Goal: Information Seeking & Learning: Learn about a topic

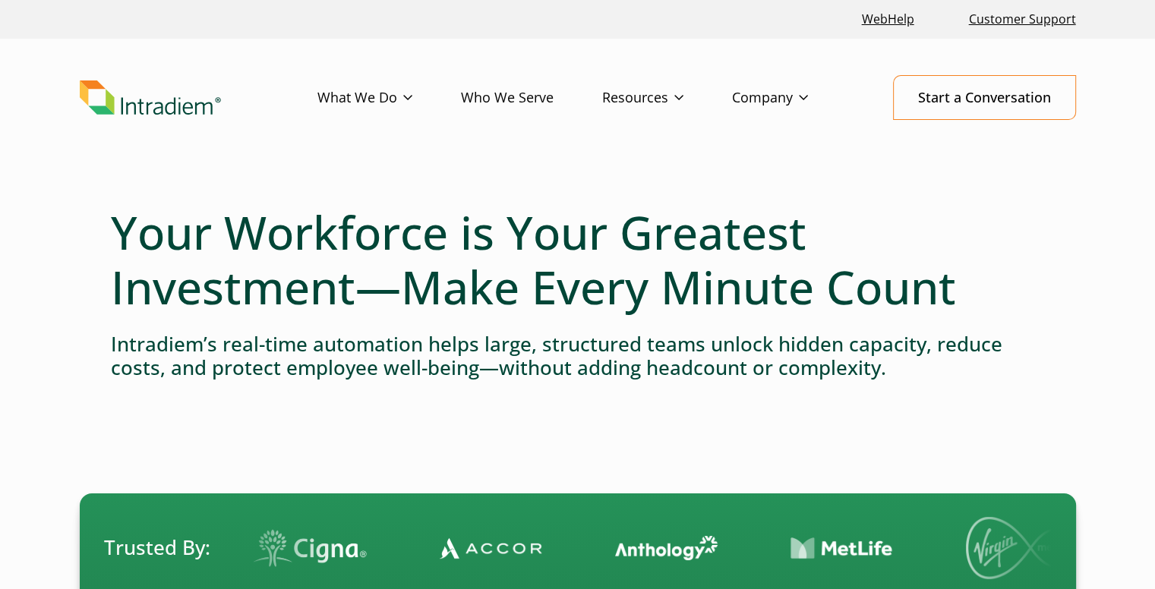
click at [535, 97] on link "Who We Serve" at bounding box center [531, 98] width 141 height 44
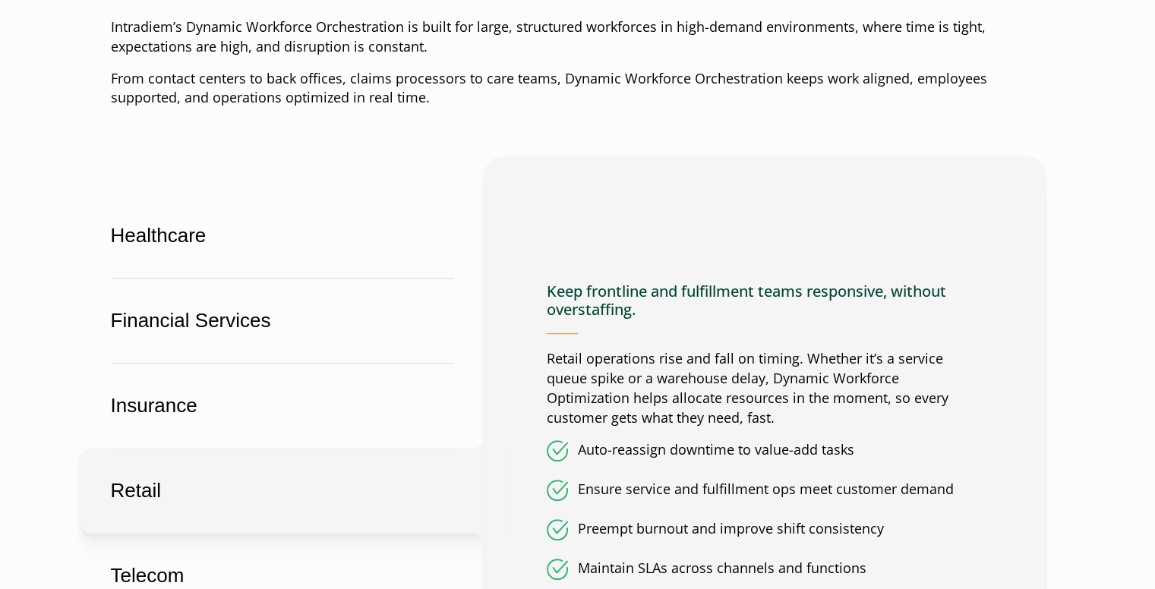
scroll to position [988, 0]
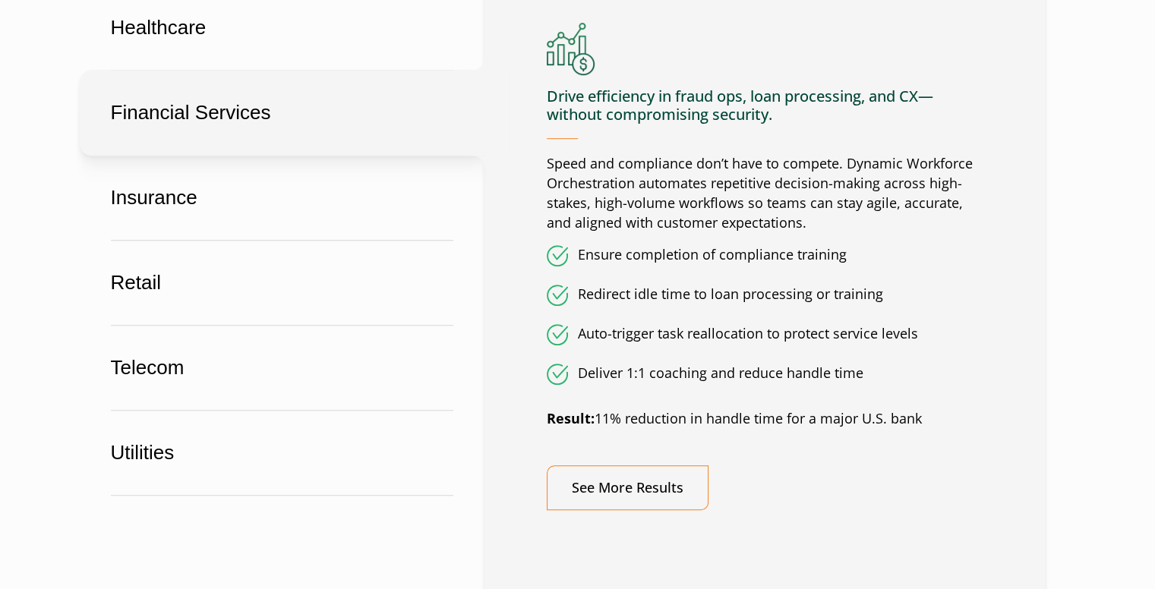
click at [236, 114] on button "Financial Services" at bounding box center [282, 113] width 405 height 86
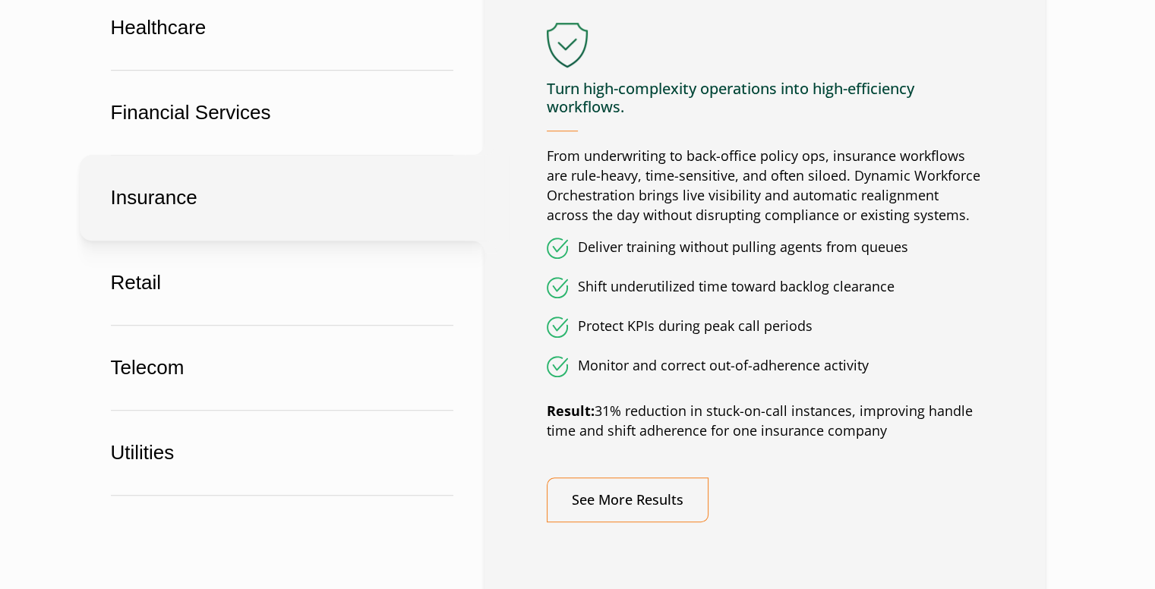
click at [175, 215] on button "Insurance" at bounding box center [282, 198] width 405 height 86
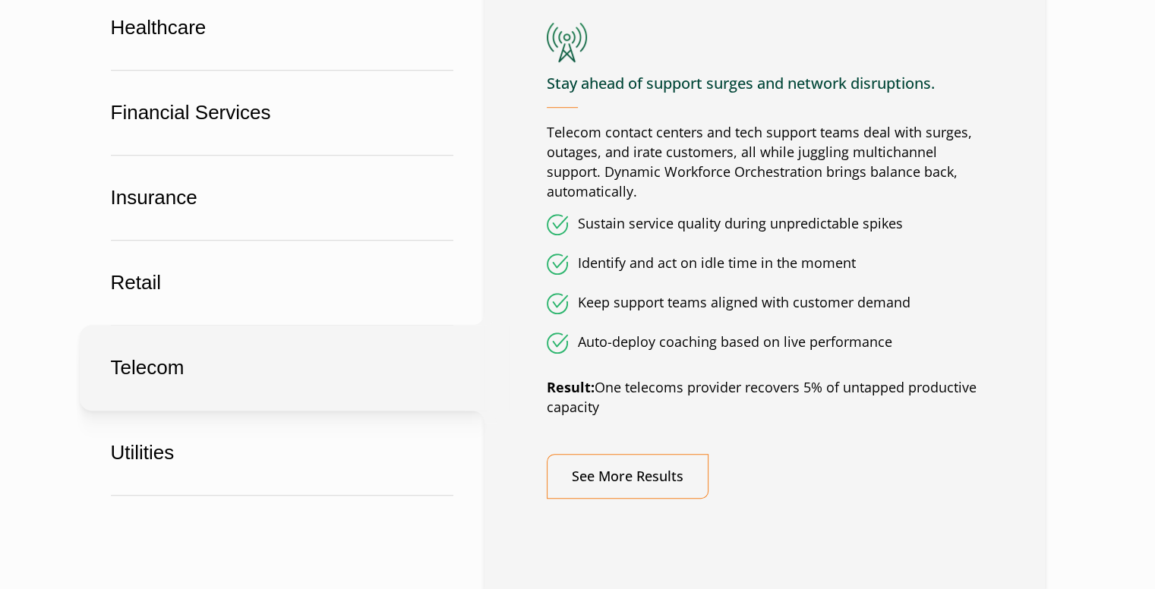
click at [141, 365] on button "Telecom" at bounding box center [282, 368] width 405 height 86
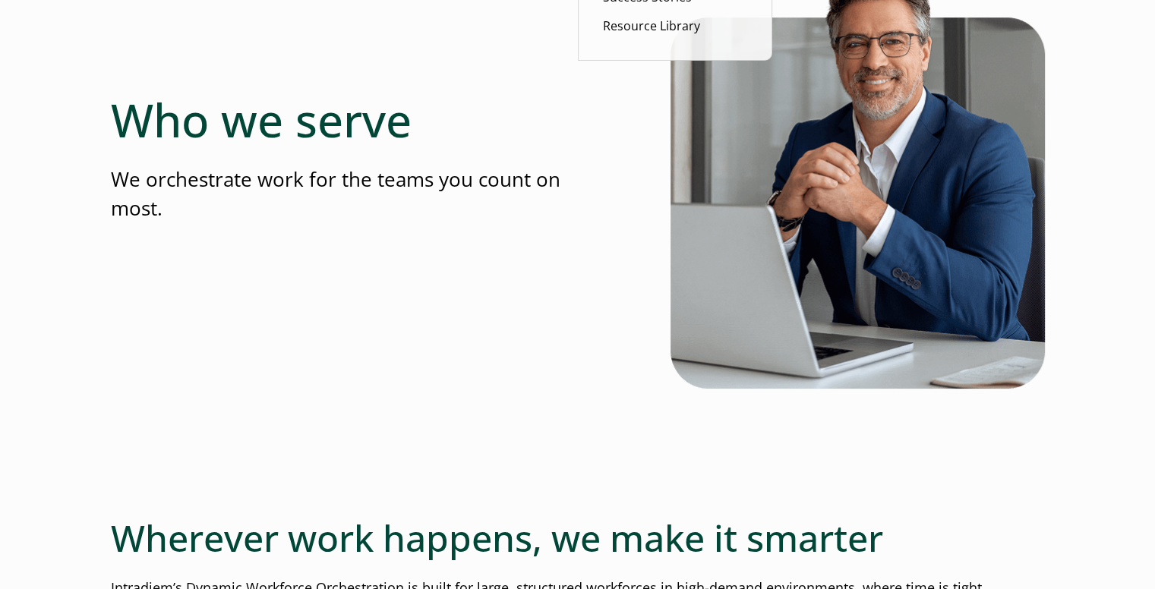
scroll to position [0, 0]
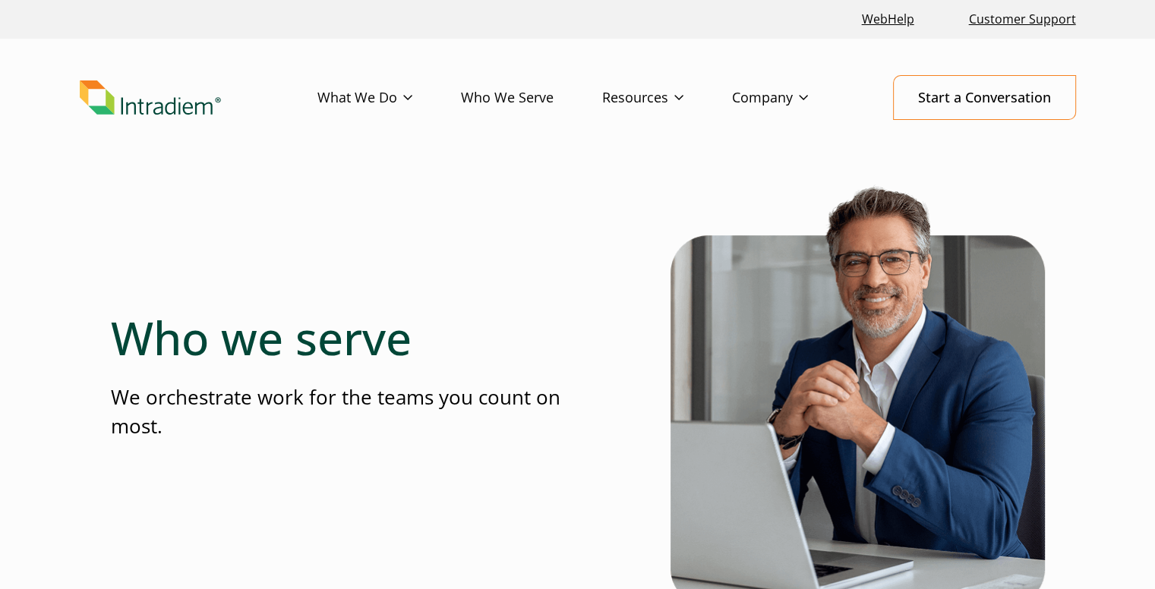
click at [517, 96] on link "Who We Serve" at bounding box center [531, 98] width 141 height 44
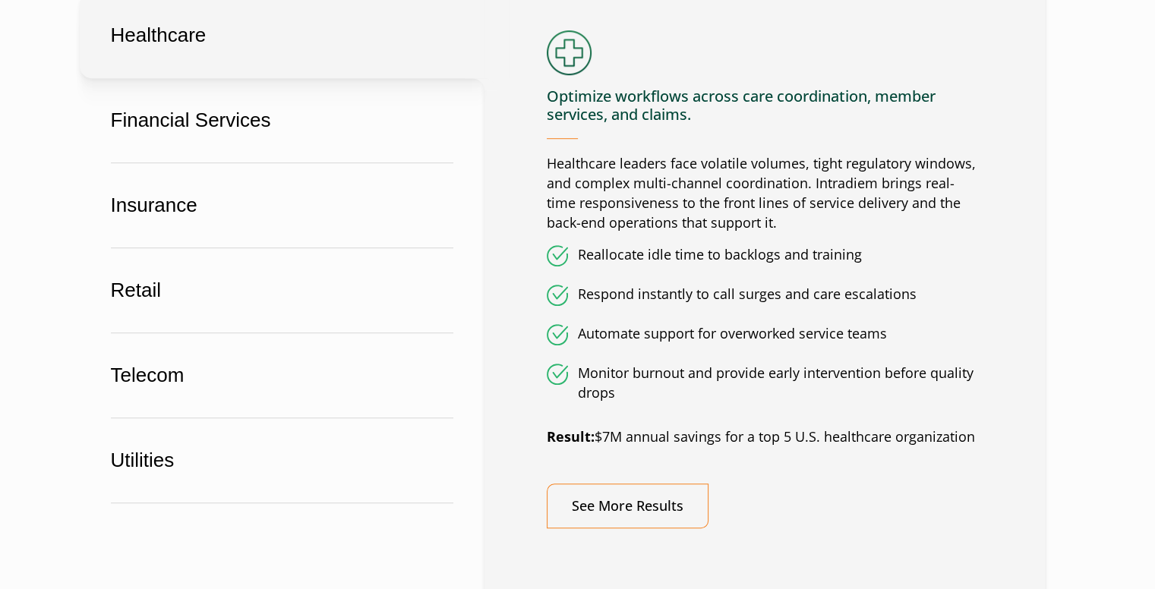
scroll to position [988, 0]
